Goal: Task Accomplishment & Management: Manage account settings

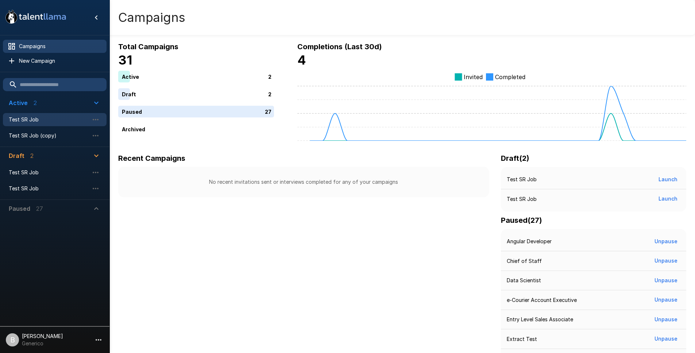
click at [39, 120] on span "Test SR Job" at bounding box center [49, 119] width 80 height 7
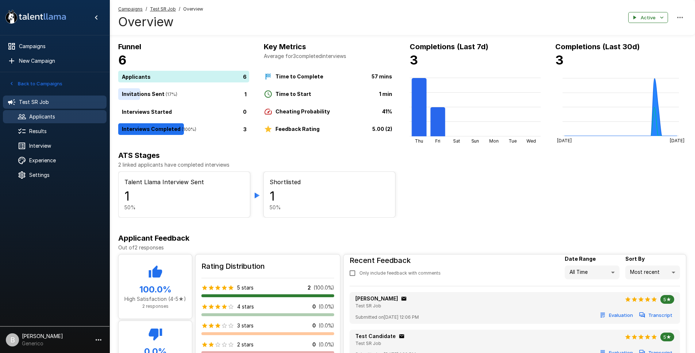
click at [56, 117] on span "Applicants" at bounding box center [65, 116] width 72 height 7
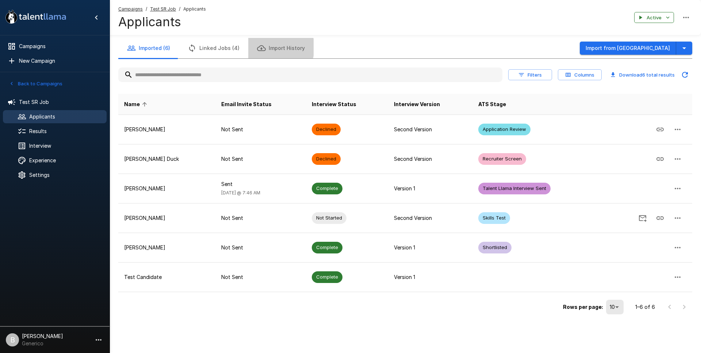
click at [265, 47] on button "Import History" at bounding box center [280, 48] width 65 height 20
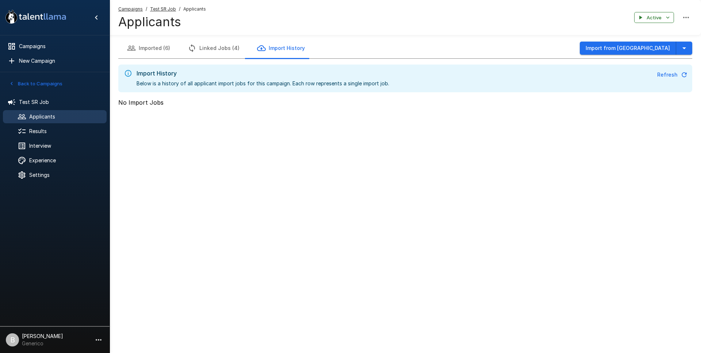
click at [168, 46] on button "Imported (6)" at bounding box center [148, 48] width 61 height 20
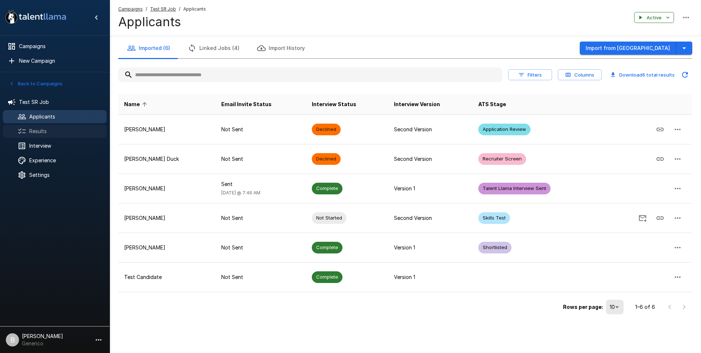
click at [40, 131] on span "Results" at bounding box center [65, 131] width 72 height 7
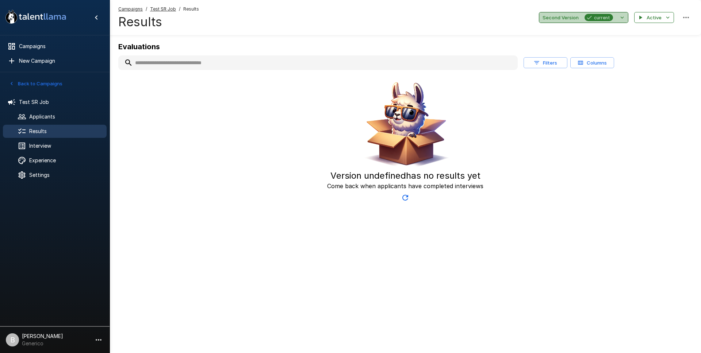
click at [532, 15] on button "Second Version current" at bounding box center [583, 17] width 89 height 11
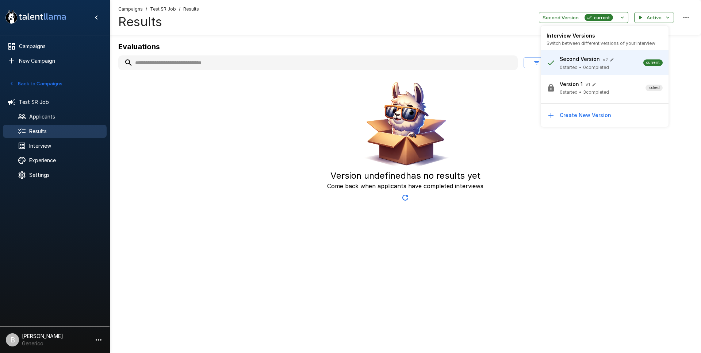
click at [125, 133] on div at bounding box center [350, 176] width 701 height 353
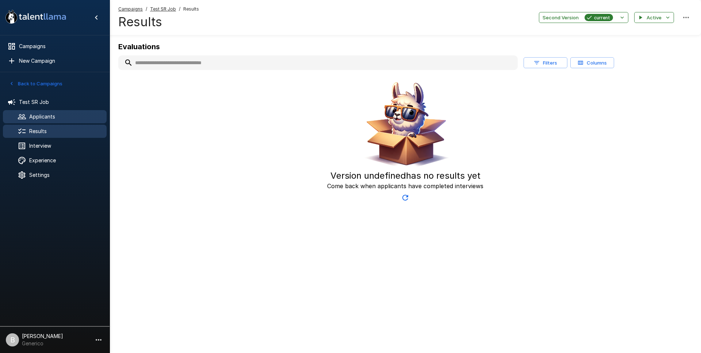
click at [64, 114] on span "Applicants" at bounding box center [65, 116] width 72 height 7
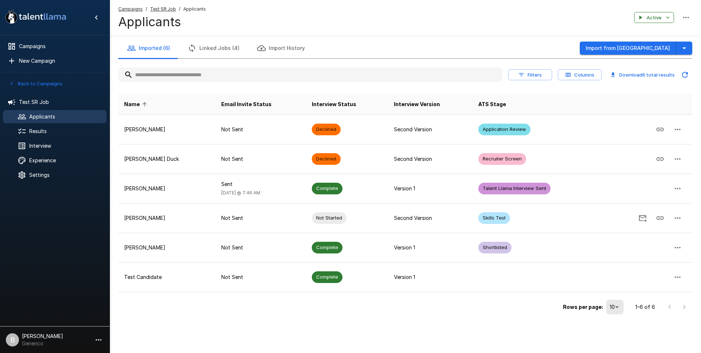
click at [216, 72] on input "text" at bounding box center [310, 74] width 384 height 13
click at [223, 75] on input "text" at bounding box center [310, 74] width 384 height 13
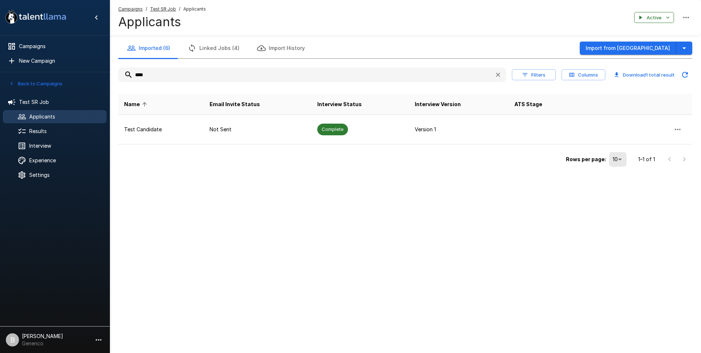
drag, startPoint x: 223, startPoint y: 75, endPoint x: 0, endPoint y: 54, distance: 223.6
click at [110, 54] on div ".st0{fill:#FFFFFF;} .st1{fill:#76a4ed;} Campaigns New Campaign Active 2 Test SR…" at bounding box center [405, 99] width 591 height 198
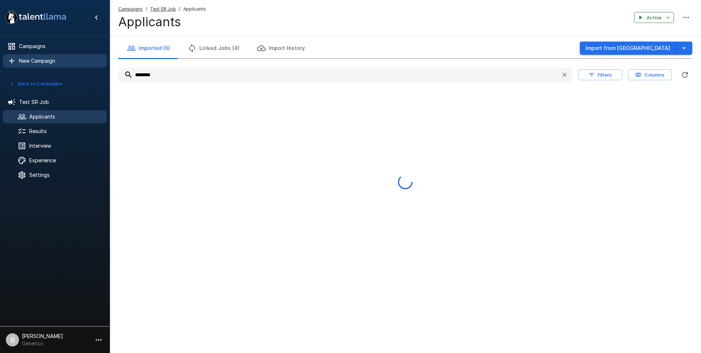
type input "*********"
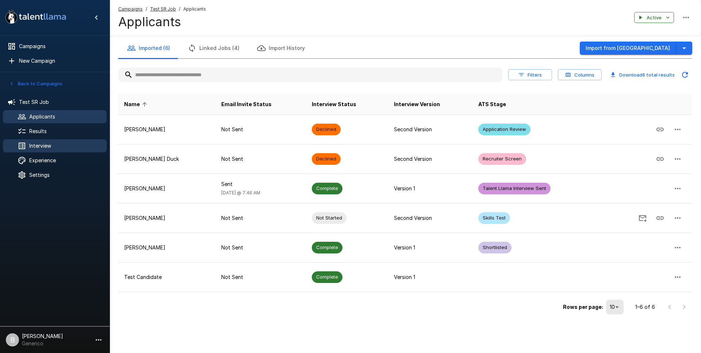
click at [67, 143] on span "Interview" at bounding box center [65, 145] width 72 height 7
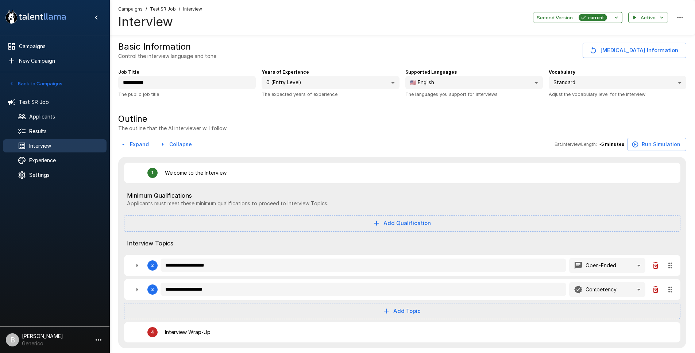
type textarea "*"
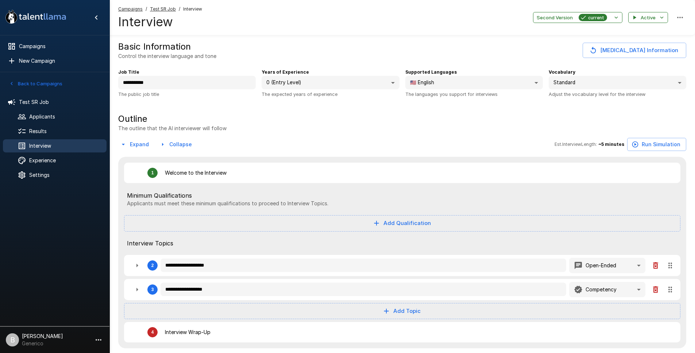
type textarea "*"
click at [38, 132] on span "Results" at bounding box center [65, 131] width 72 height 7
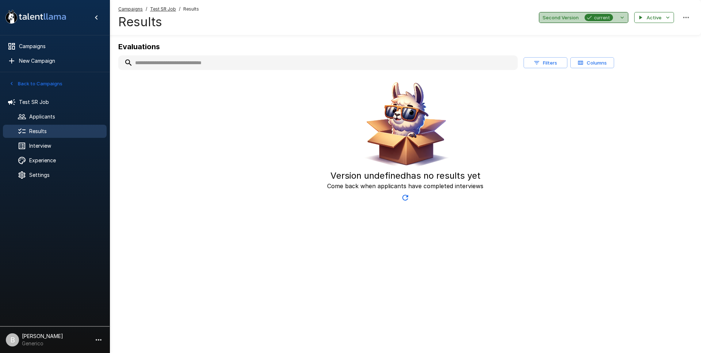
click at [595, 20] on span "current" at bounding box center [602, 18] width 22 height 8
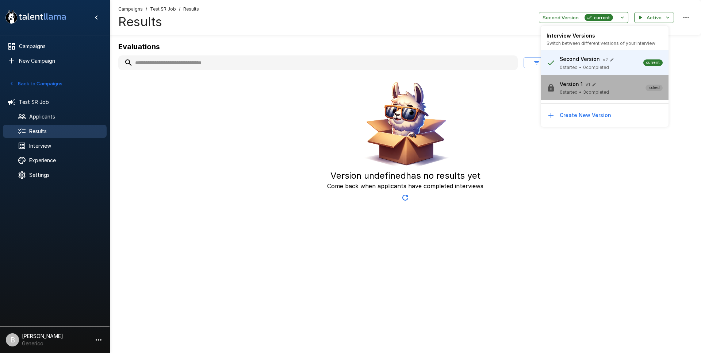
click at [567, 93] on span "0 started" at bounding box center [569, 92] width 18 height 7
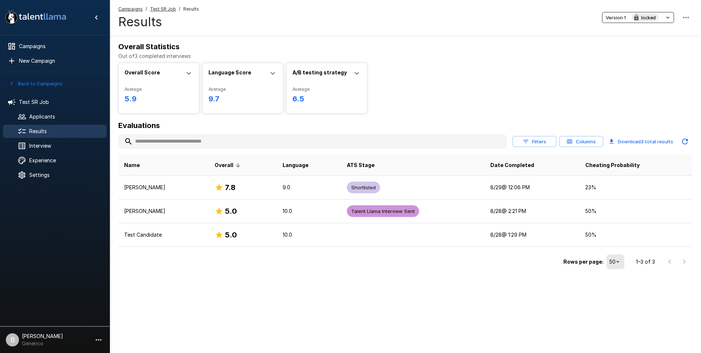
click at [187, 138] on input "text" at bounding box center [312, 141] width 388 height 13
click at [189, 138] on input "text" at bounding box center [312, 141] width 388 height 13
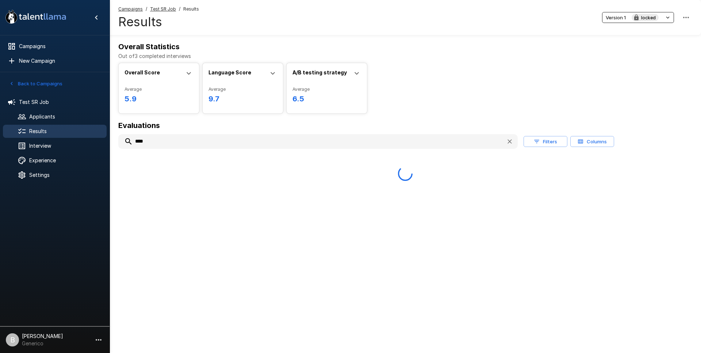
type input "*****"
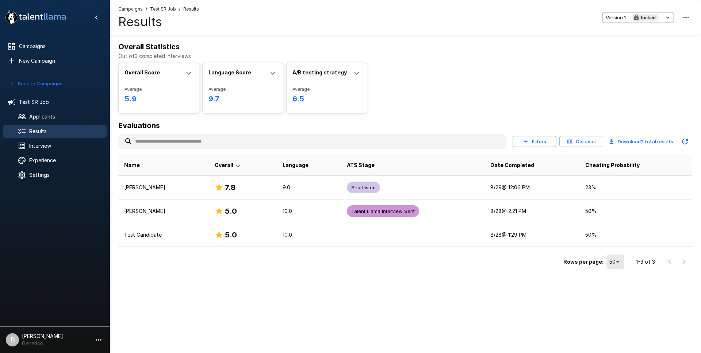
click at [265, 75] on div "Language Score" at bounding box center [242, 77] width 69 height 17
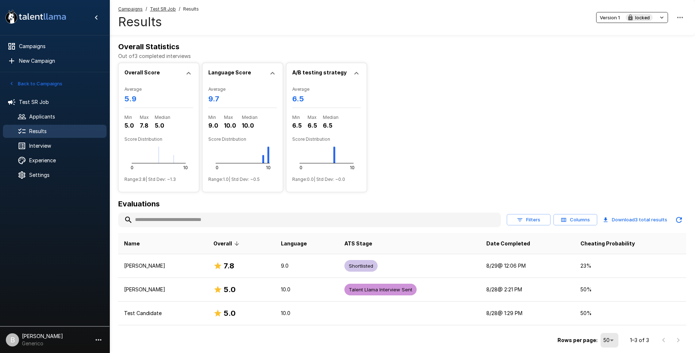
click at [333, 73] on b "A/B testing strategy" at bounding box center [319, 72] width 54 height 6
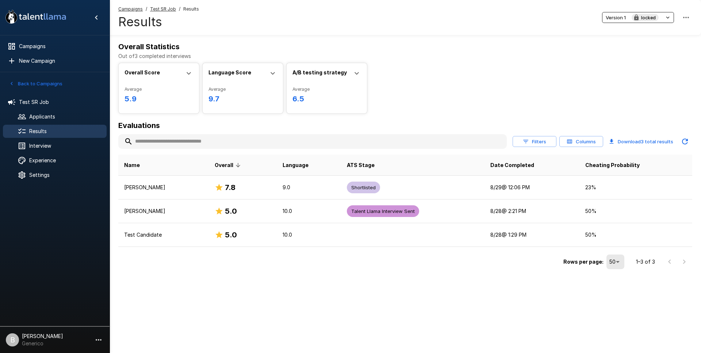
click at [271, 76] on icon at bounding box center [272, 73] width 9 height 9
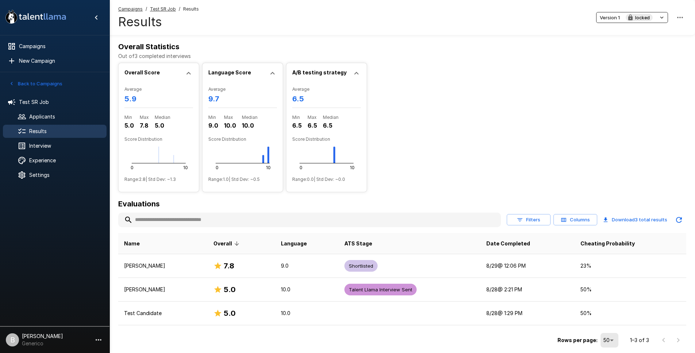
click at [271, 76] on icon at bounding box center [272, 73] width 9 height 9
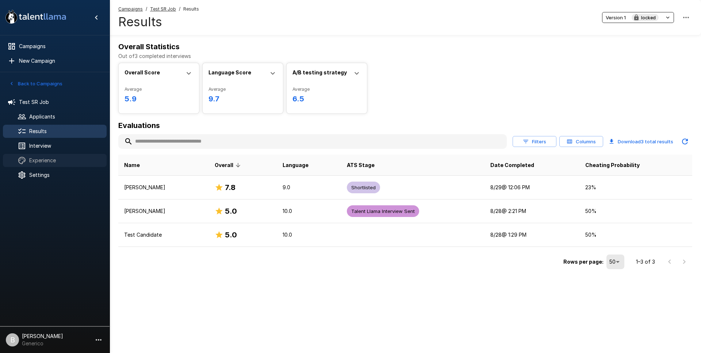
click at [46, 162] on span "Experience" at bounding box center [65, 160] width 72 height 7
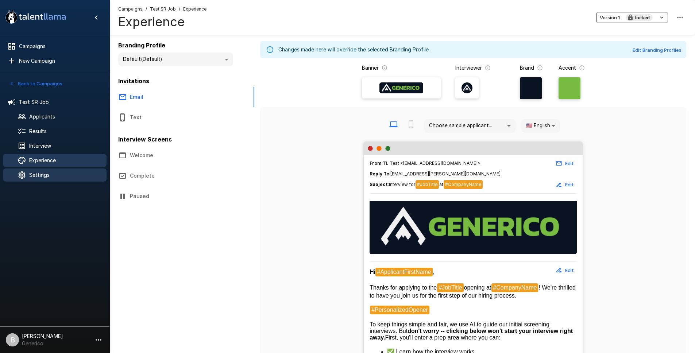
click at [43, 176] on span "Settings" at bounding box center [65, 175] width 72 height 7
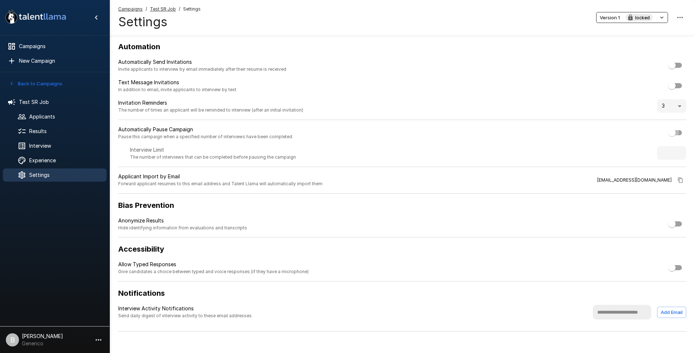
type input "***"
click at [29, 44] on span "Campaigns" at bounding box center [60, 46] width 82 height 7
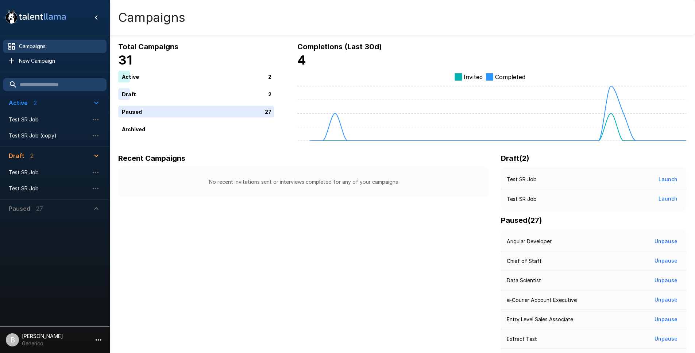
click at [50, 203] on button "Paused 27" at bounding box center [55, 209] width 104 height 18
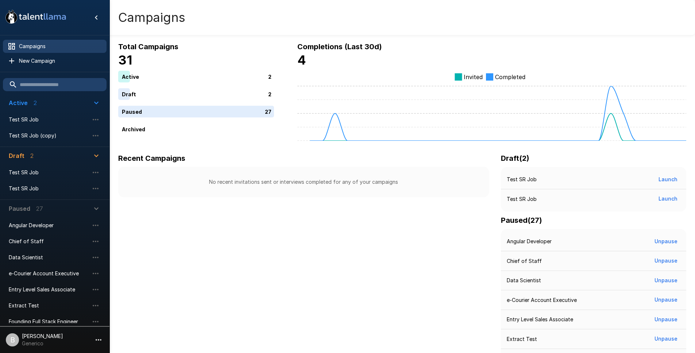
click at [51, 208] on span "Paused 27" at bounding box center [50, 208] width 83 height 9
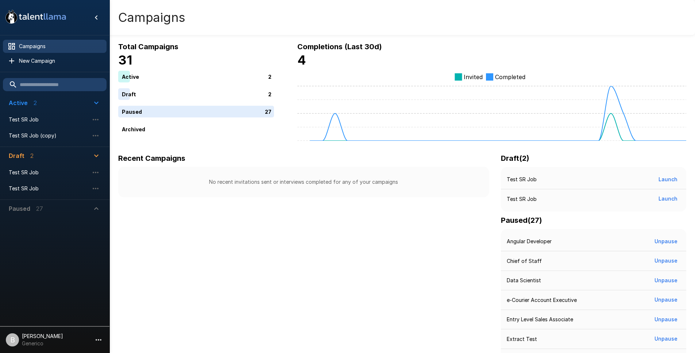
click at [49, 152] on span "Draft 2" at bounding box center [50, 155] width 83 height 9
click at [53, 82] on input "text" at bounding box center [55, 84] width 104 height 13
type input "*"
click at [46, 158] on span "Draft 2" at bounding box center [50, 155] width 83 height 9
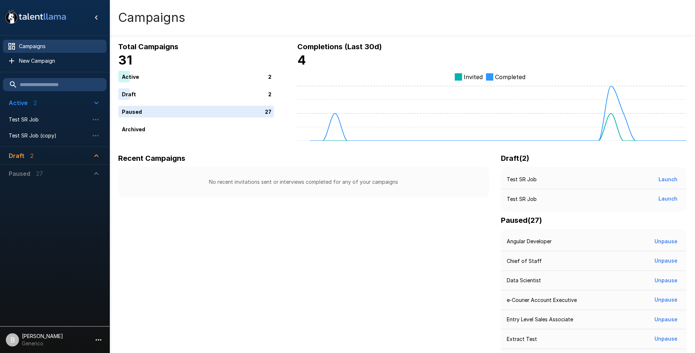
click at [30, 79] on input "text" at bounding box center [55, 84] width 104 height 13
type input "*"
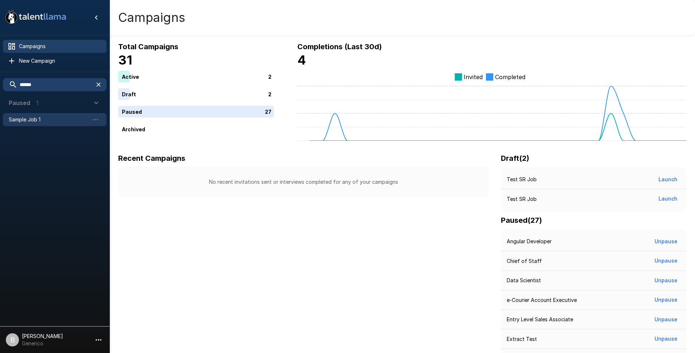
type input "******"
click at [51, 120] on span "Sample Job 1" at bounding box center [49, 119] width 80 height 7
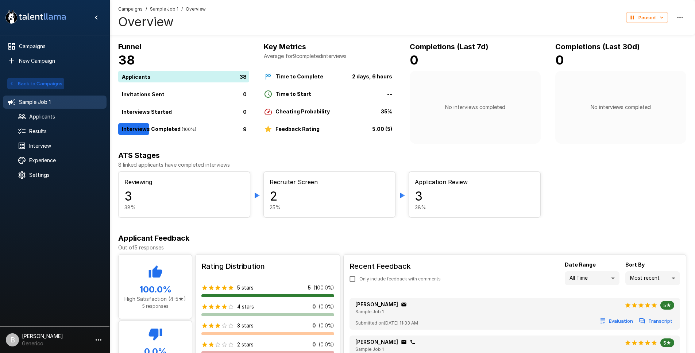
click at [13, 84] on icon "button" at bounding box center [11, 83] width 7 height 7
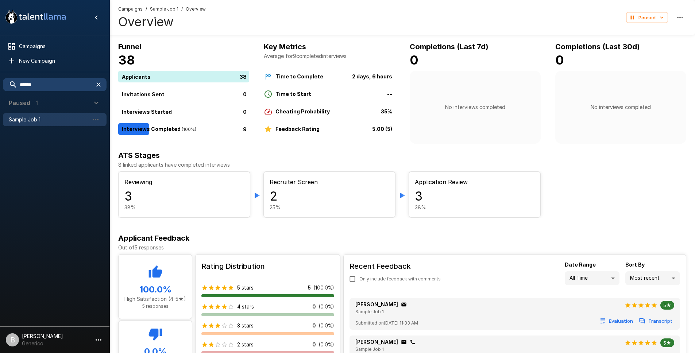
click at [51, 84] on input "******" at bounding box center [46, 84] width 86 height 13
drag, startPoint x: 52, startPoint y: 86, endPoint x: 0, endPoint y: 63, distance: 56.7
click at [0, 63] on div ".st0{fill:#FFFFFF;} .st1{fill:#76a4ed;} Campaigns New Campaign ****** Paused 1 …" at bounding box center [55, 176] width 110 height 353
type input "*"
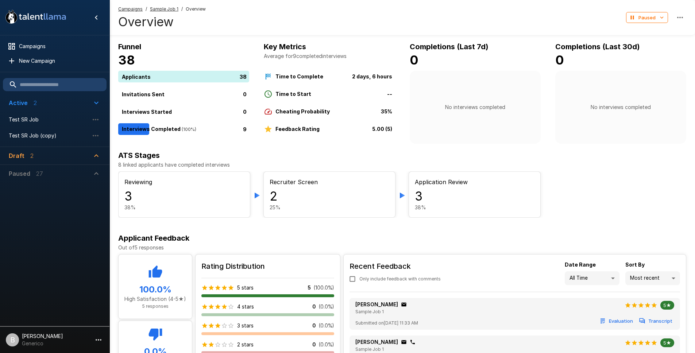
type input "*"
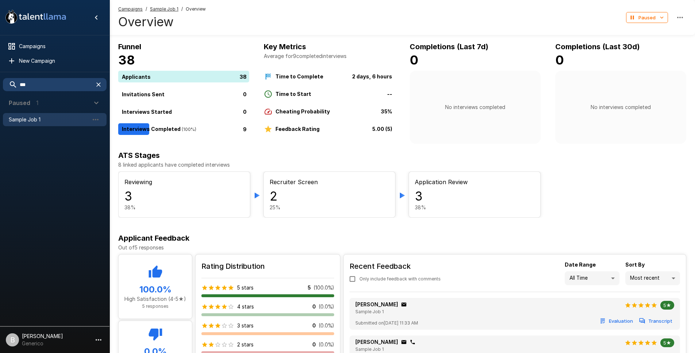
type input "***"
click at [52, 120] on span "Sample Job 1" at bounding box center [49, 119] width 80 height 7
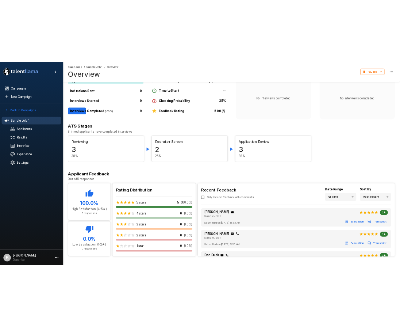
scroll to position [64, 0]
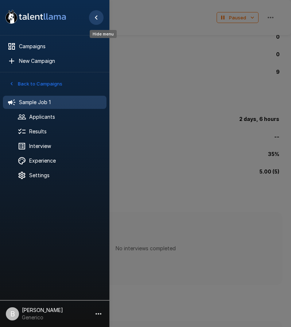
click at [93, 19] on icon "Hide menu" at bounding box center [96, 17] width 9 height 9
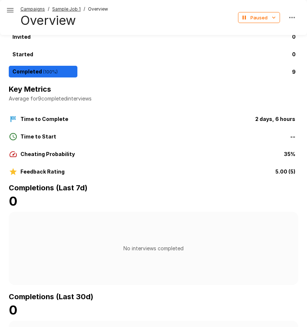
click at [18, 6] on div "Campaigns / Sample Job 1 / Overview Overview Paused" at bounding box center [153, 17] width 307 height 35
click at [14, 7] on icon "button" at bounding box center [10, 10] width 9 height 9
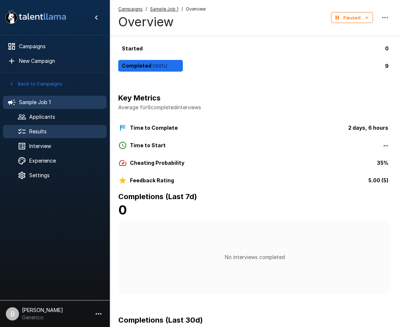
click at [54, 126] on div "Results" at bounding box center [55, 131] width 104 height 13
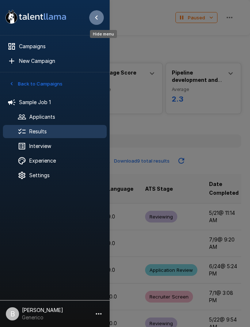
click at [97, 15] on icon "Hide menu" at bounding box center [96, 17] width 9 height 9
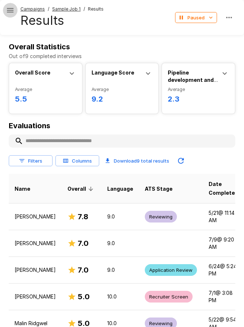
click at [11, 9] on icon "button" at bounding box center [10, 10] width 9 height 9
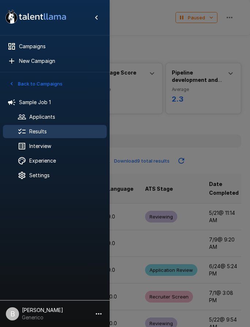
click at [92, 10] on div ".st0{fill:#FFFFFF;} .st1{fill:#76a4ed;}" at bounding box center [55, 17] width 110 height 35
click at [92, 20] on icon "Hide menu" at bounding box center [96, 17] width 9 height 9
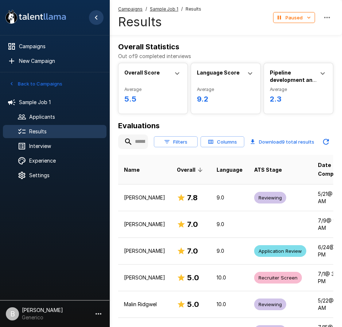
click at [98, 18] on icon "Hide menu" at bounding box center [96, 17] width 9 height 9
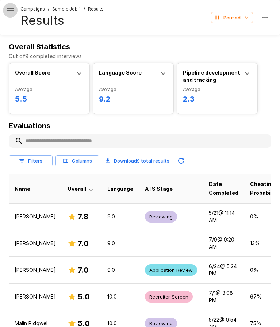
click at [11, 8] on icon "button" at bounding box center [10, 10] width 9 height 9
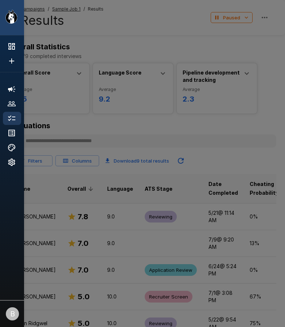
click at [14, 6] on div ".st0{fill:#FFFFFF;} .st1{fill:#76a4ed;}" at bounding box center [12, 17] width 24 height 35
click at [17, 24] on icon ".st0{fill:#FFFFFF;} .st1{fill:#76a4ed;}" at bounding box center [36, 16] width 66 height 19
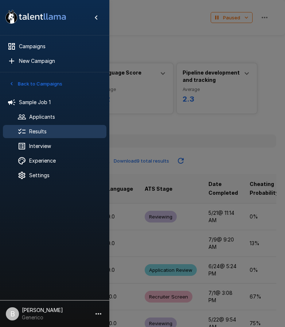
click at [136, 10] on div at bounding box center [142, 163] width 285 height 327
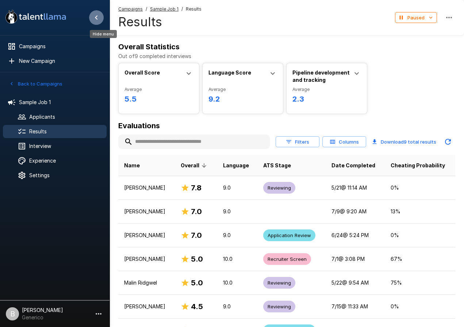
click at [96, 16] on icon "Hide menu" at bounding box center [96, 17] width 9 height 9
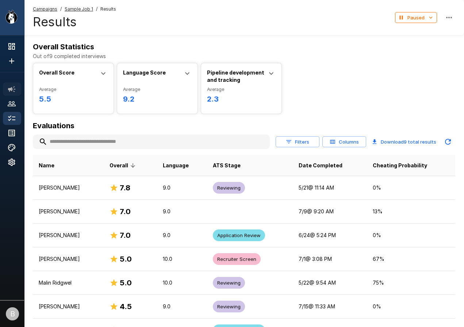
click at [10, 88] on icon at bounding box center [11, 89] width 7 height 6
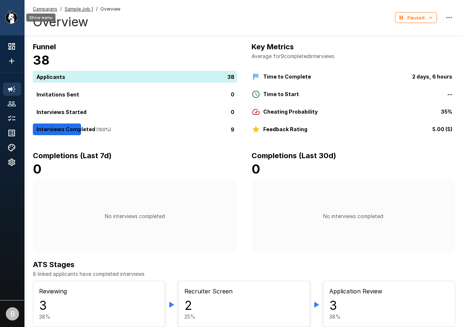
click at [3, 13] on icon ".st0{fill:#FFFFFF;} .st1{fill:#76a4ed;}" at bounding box center [36, 16] width 66 height 19
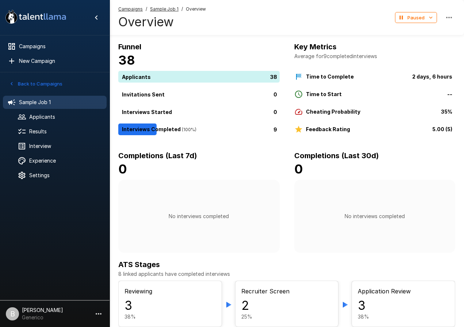
click at [32, 80] on button "Back to Campaigns" at bounding box center [35, 83] width 57 height 11
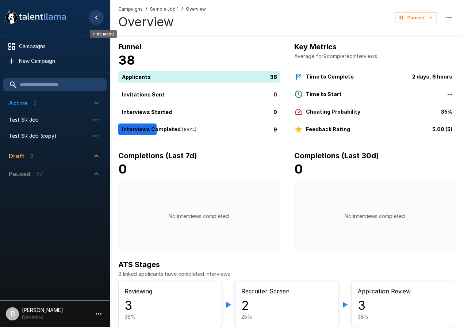
click at [99, 17] on icon "Hide menu" at bounding box center [96, 17] width 9 height 9
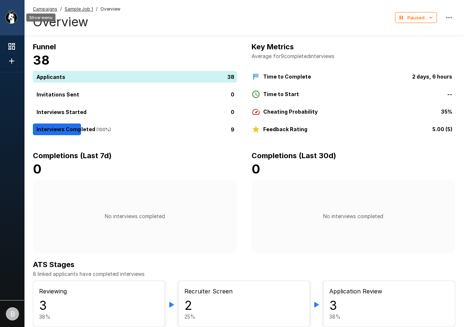
click at [12, 14] on icon "Show menu" at bounding box center [11, 17] width 12 height 14
